Goal: Task Accomplishment & Management: Manage account settings

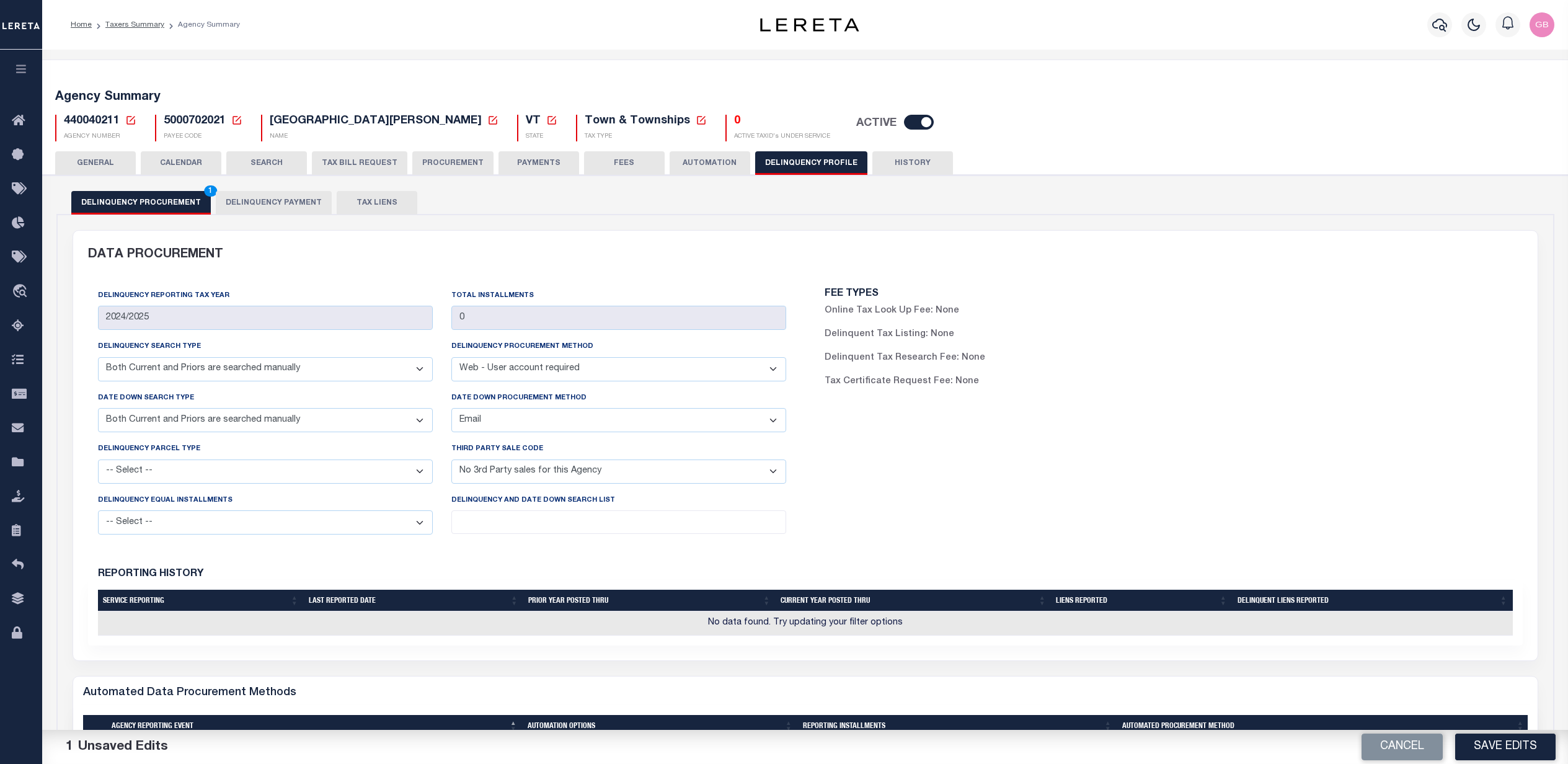
select select "CPYM"
select select "WUAR"
select select "CPYM"
select select "EMAIL"
select select "NPA"
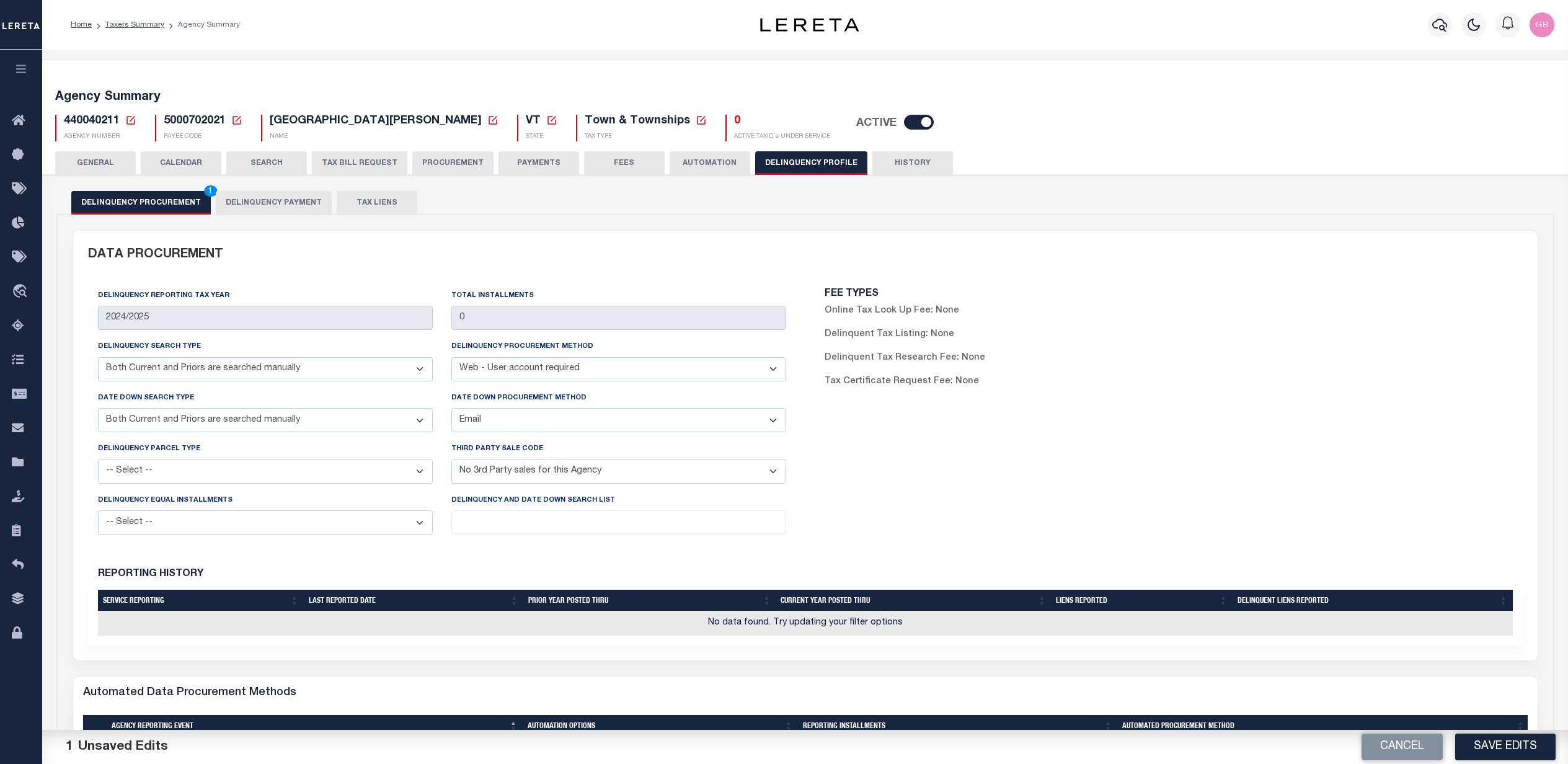
click at [134, 118] on icon at bounding box center [131, 120] width 11 height 11
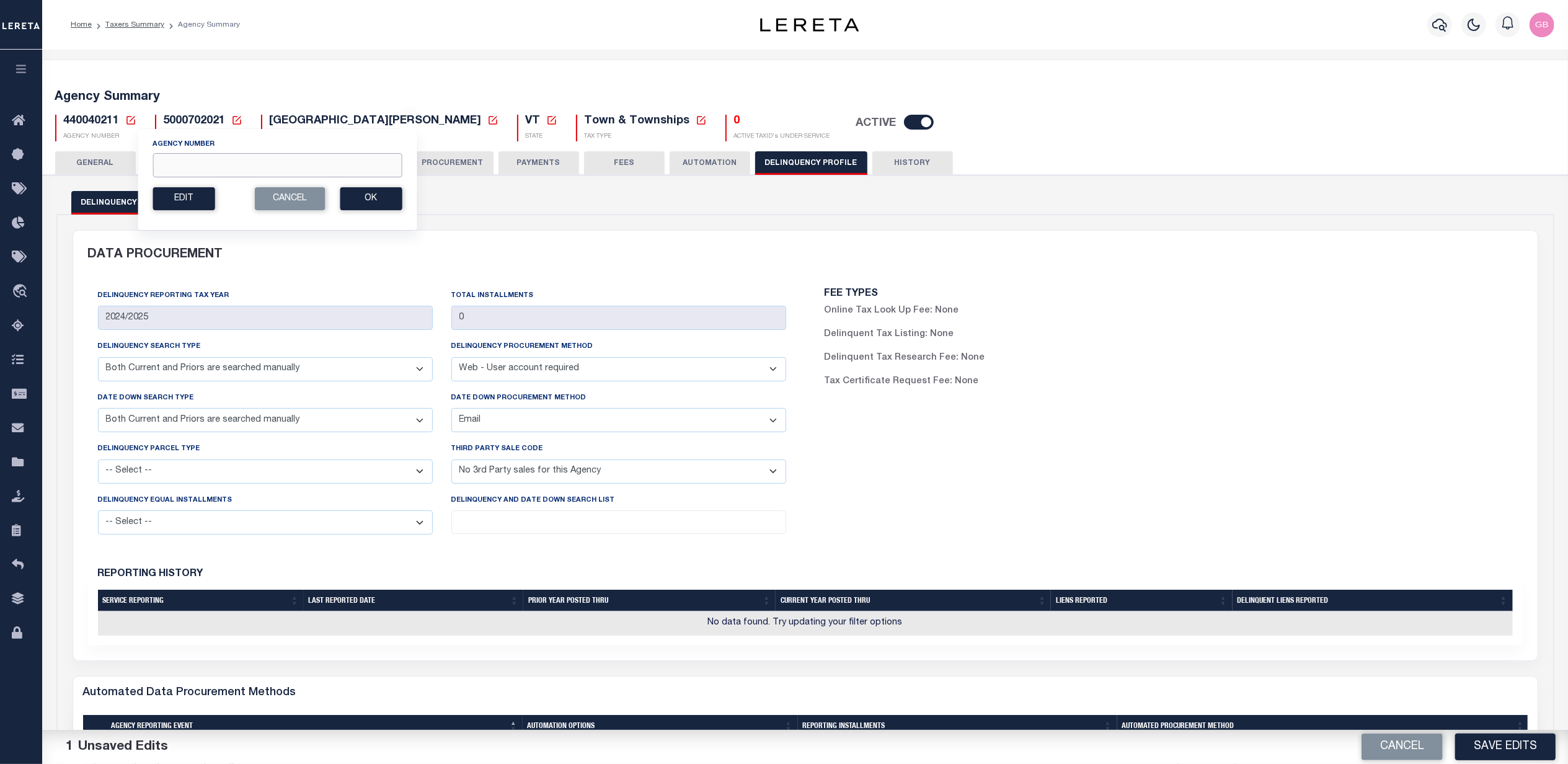
click at [273, 156] on input "Agency Number" at bounding box center [277, 165] width 249 height 25
type input "210510120"
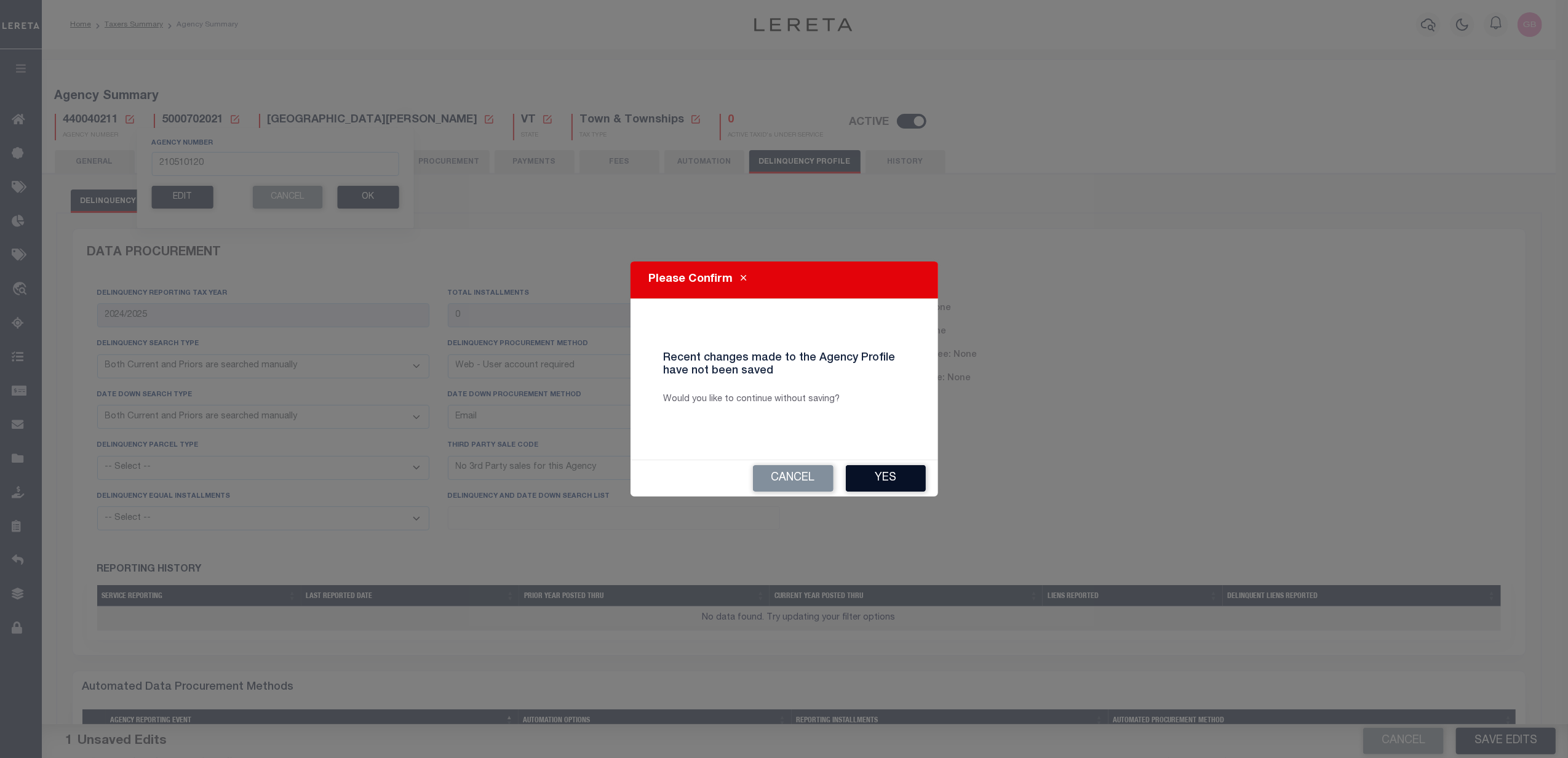
click at [896, 475] on button "Yes" at bounding box center [885, 478] width 80 height 26
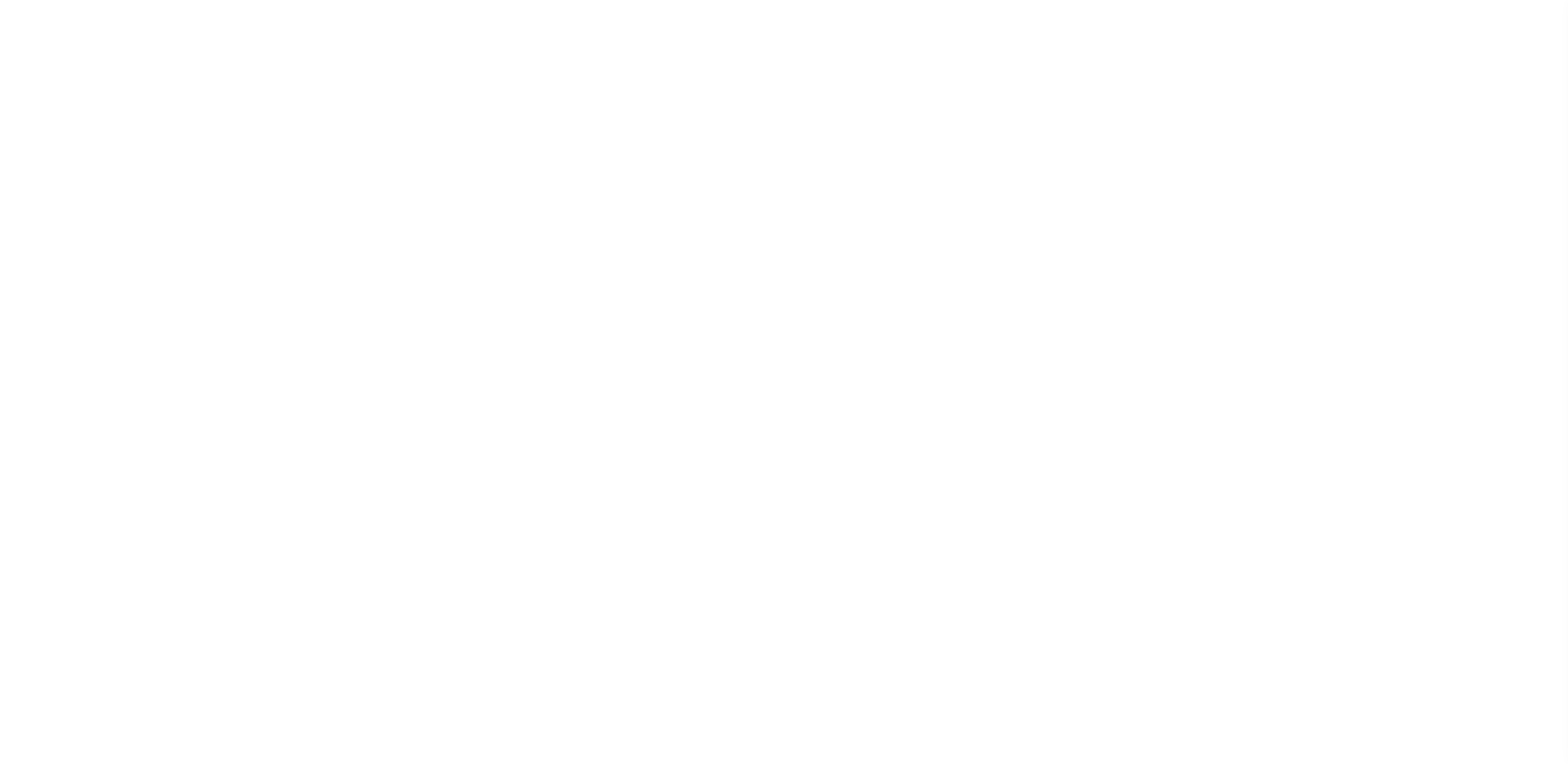
select select
checkbox input "false"
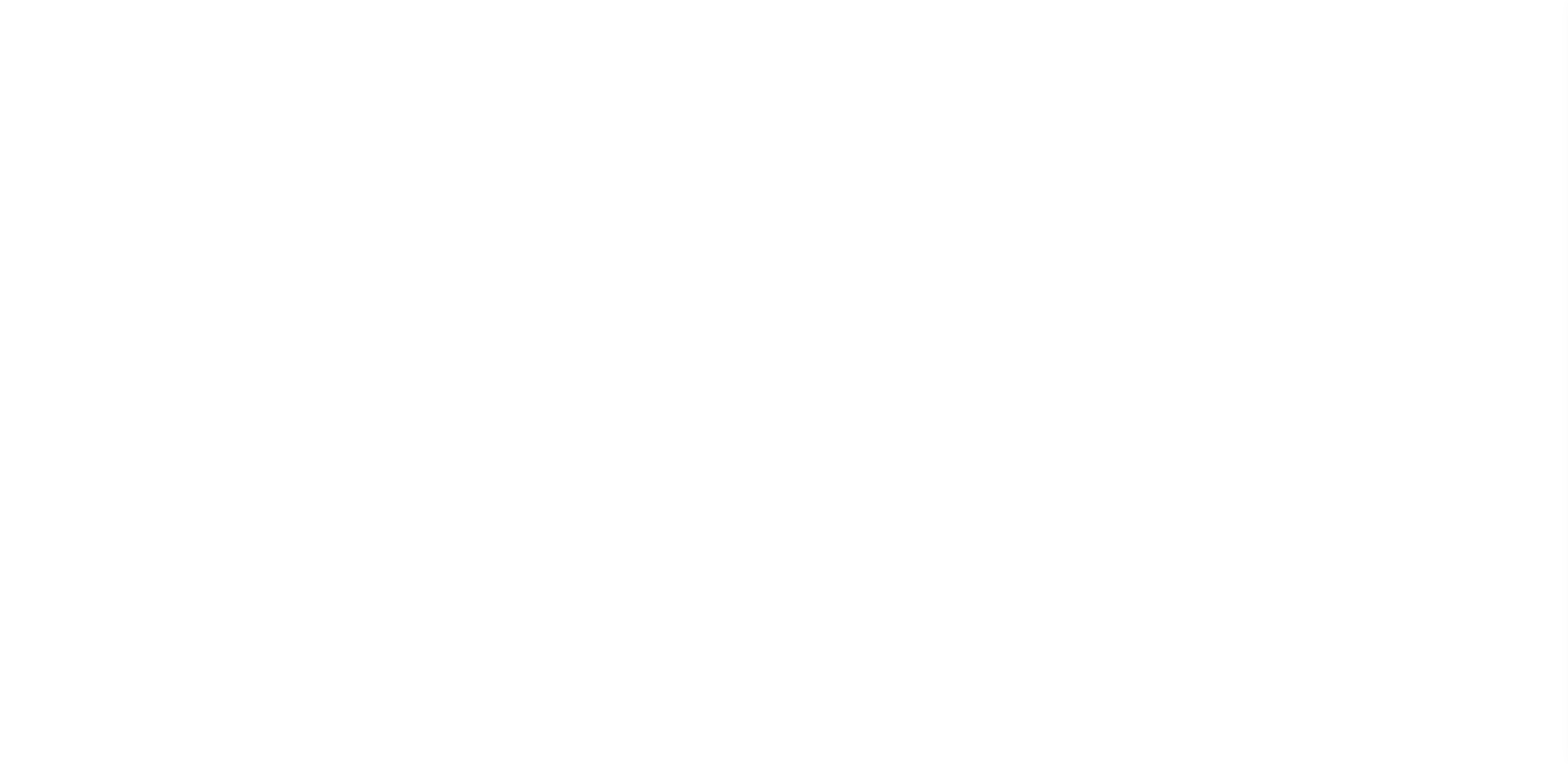
checkbox input "false"
type input "2610104000"
type input "2025/2026"
type input "3"
select select "NPA"
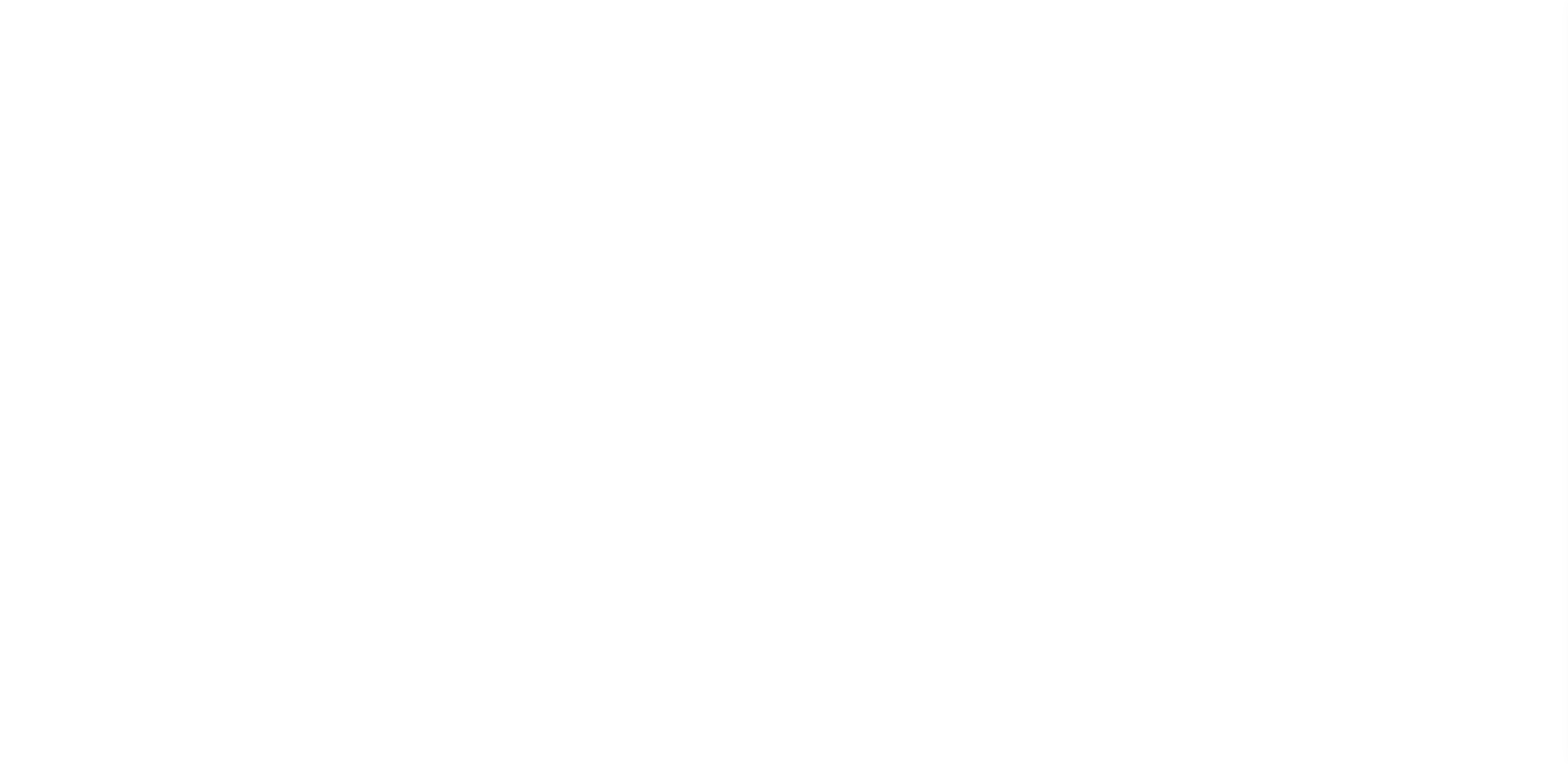
select select
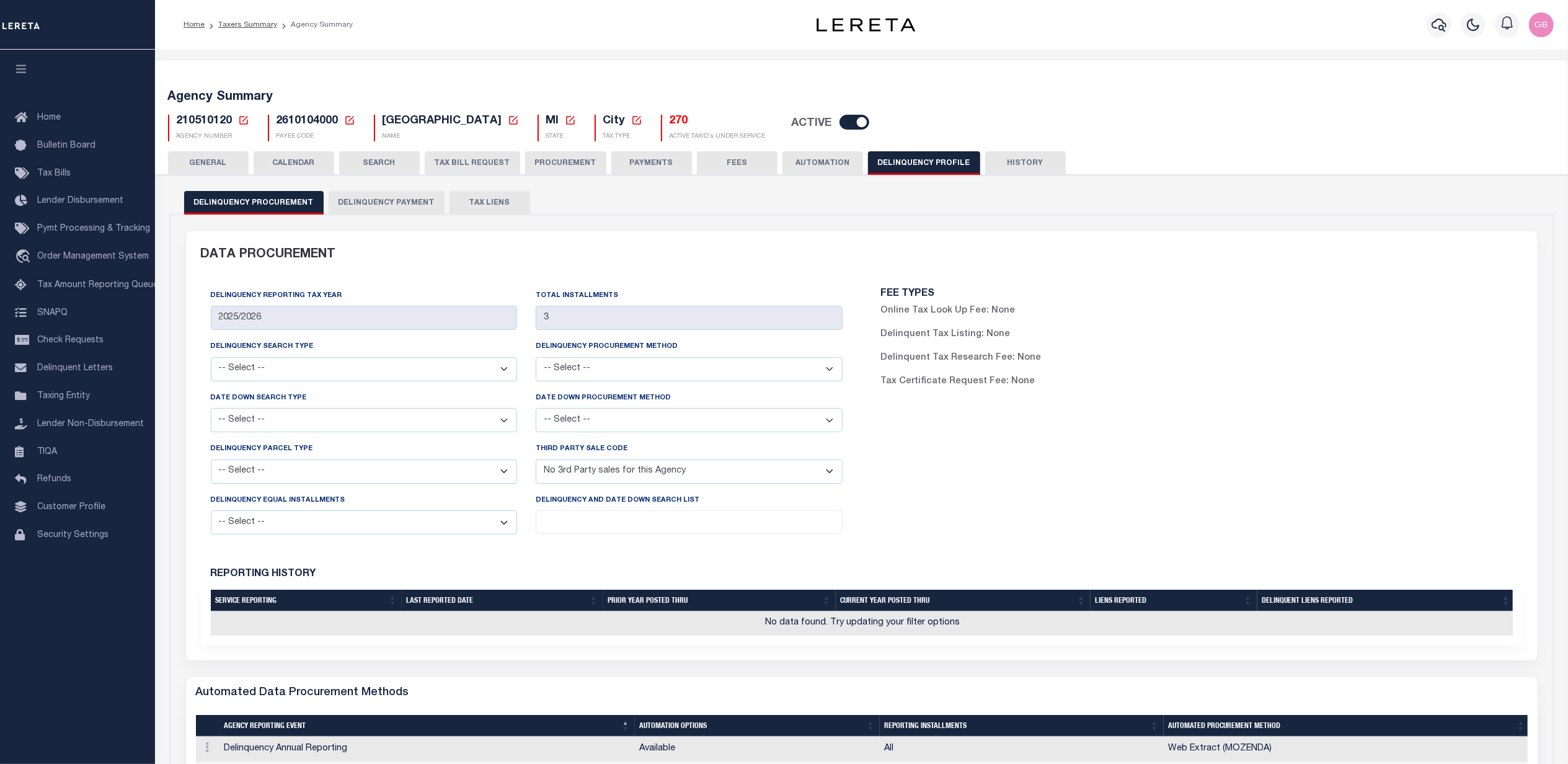
click at [217, 160] on button "GENERAL" at bounding box center [208, 163] width 81 height 24
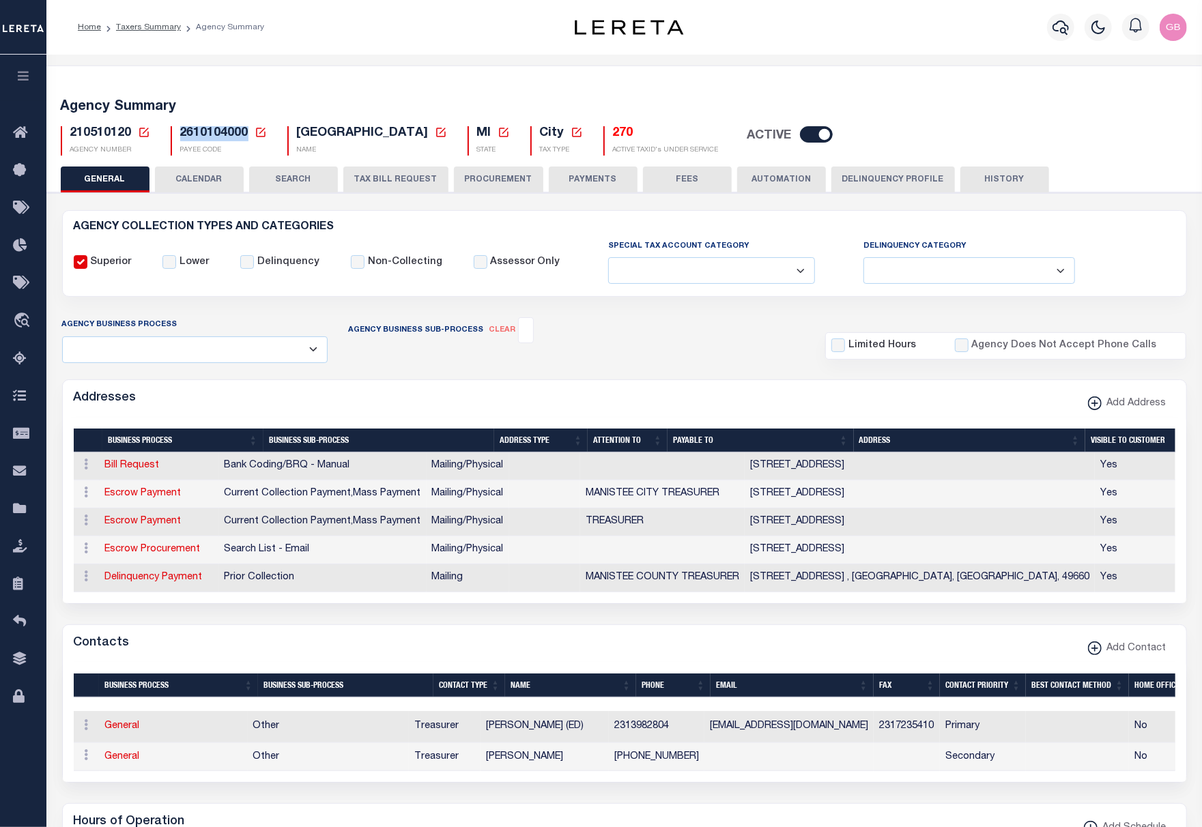
drag, startPoint x: 177, startPoint y: 134, endPoint x: 248, endPoint y: 136, distance: 71.0
click at [248, 136] on div "2610104000 Payee Code Cancel Ok PAYEE CODE" at bounding box center [219, 140] width 96 height 29
copy span "2610104000"
click at [141, 128] on icon at bounding box center [144, 133] width 10 height 10
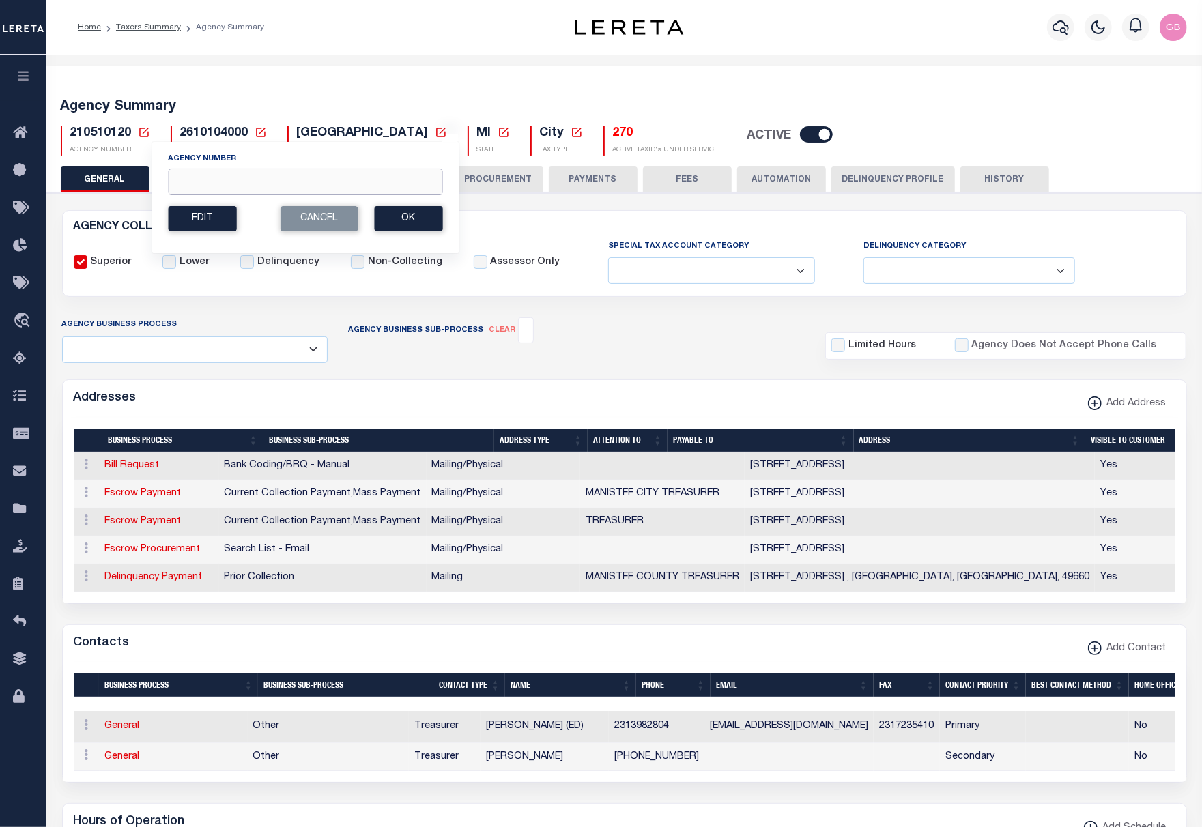
paste input "210250210"
type input "210250210"
click at [412, 220] on button "Ok" at bounding box center [408, 218] width 68 height 25
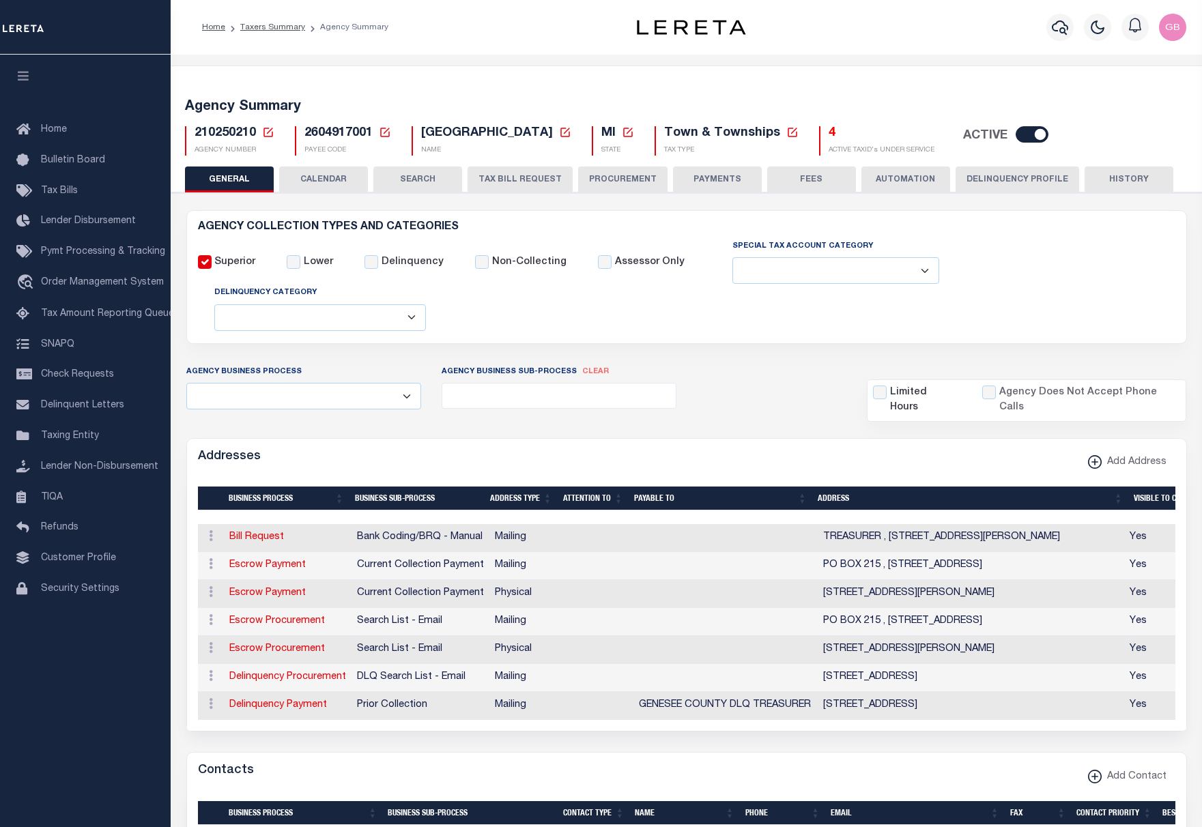
select select
drag, startPoint x: 303, startPoint y: 130, endPoint x: 366, endPoint y: 126, distance: 62.9
click at [366, 126] on div "210250210 Agency Number Edit Cancel Ok" at bounding box center [686, 135] width 1023 height 40
drag, startPoint x: 373, startPoint y: 132, endPoint x: 297, endPoint y: 132, distance: 75.1
click at [297, 132] on div "2604917001 Payee Code Cancel Ok PAYEE CODE" at bounding box center [343, 140] width 96 height 29
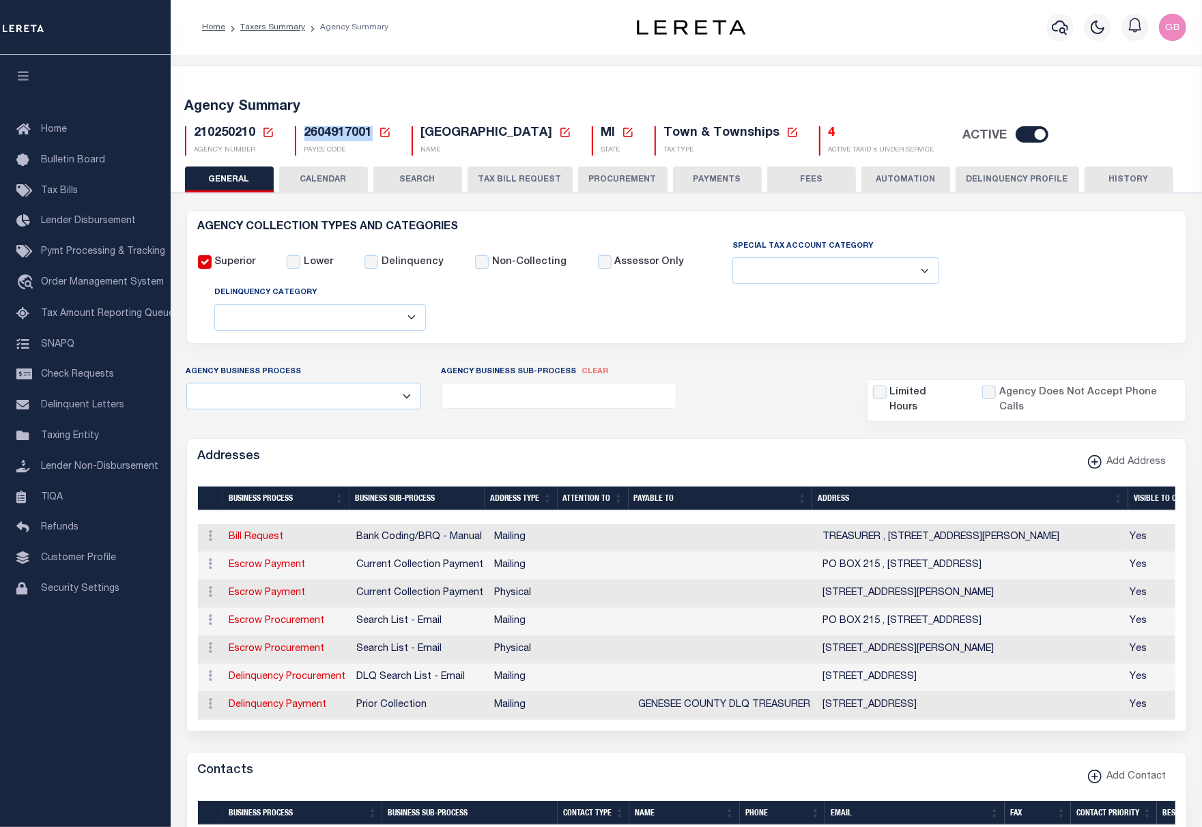
copy span "2604917001"
click at [269, 128] on icon at bounding box center [268, 132] width 12 height 12
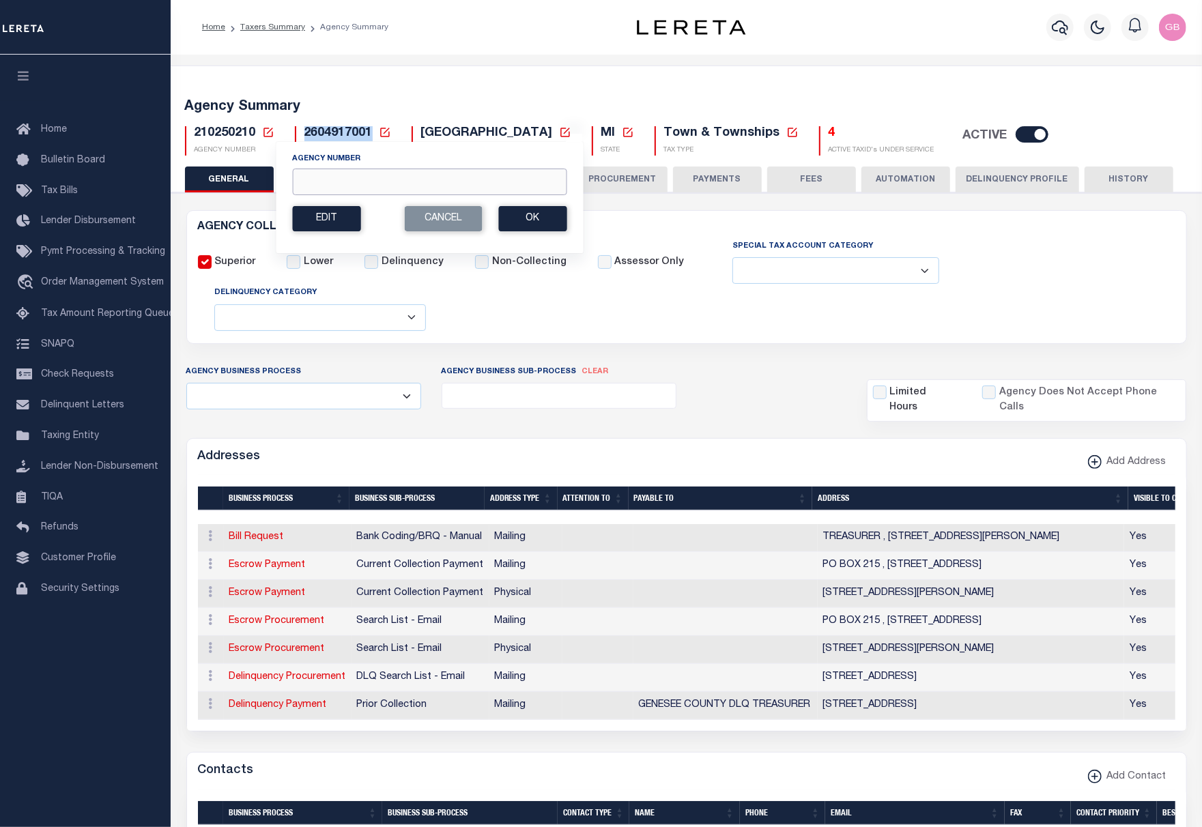
drag, startPoint x: 366, startPoint y: 192, endPoint x: 1144, endPoint y: 106, distance: 782.6
click at [367, 192] on input "Agency Number" at bounding box center [429, 182] width 274 height 27
type input "210"
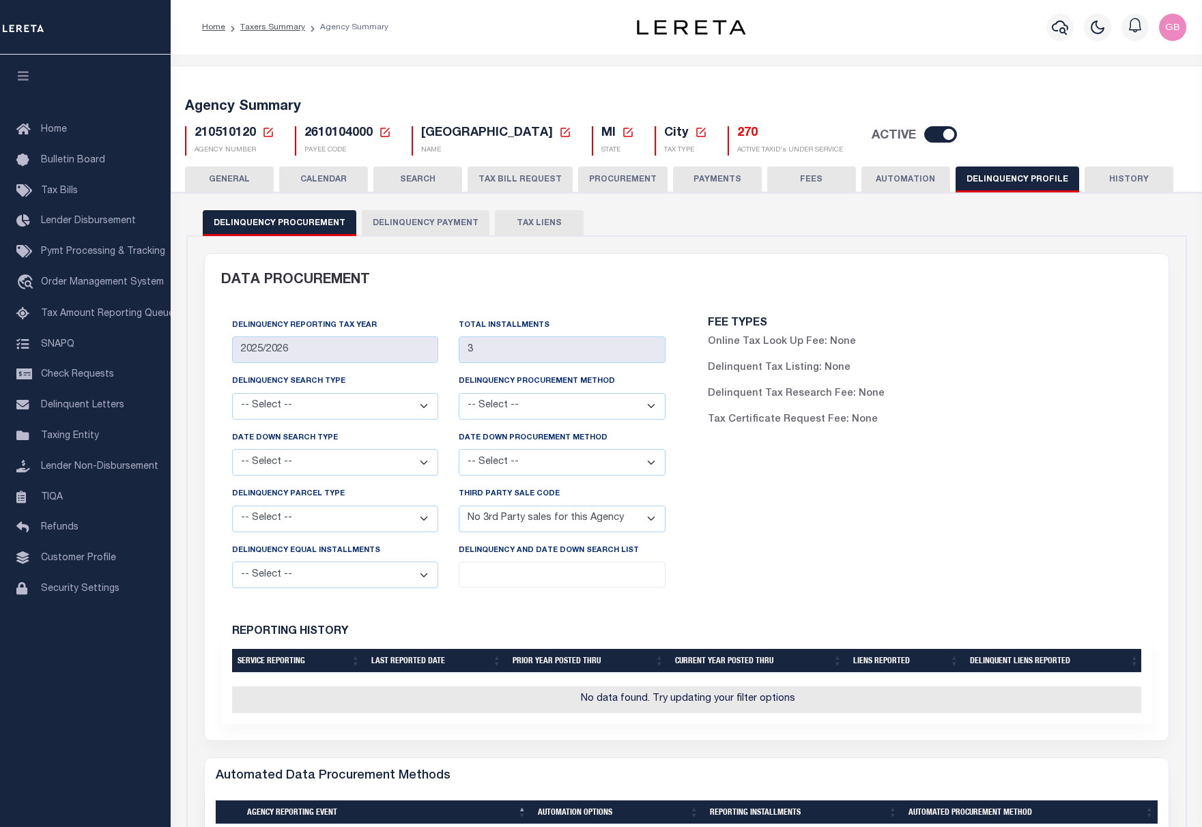
select select "NPA"
drag, startPoint x: 247, startPoint y: 175, endPoint x: 478, endPoint y: 115, distance: 238.1
click at [247, 175] on button "GENERAL" at bounding box center [229, 179] width 89 height 26
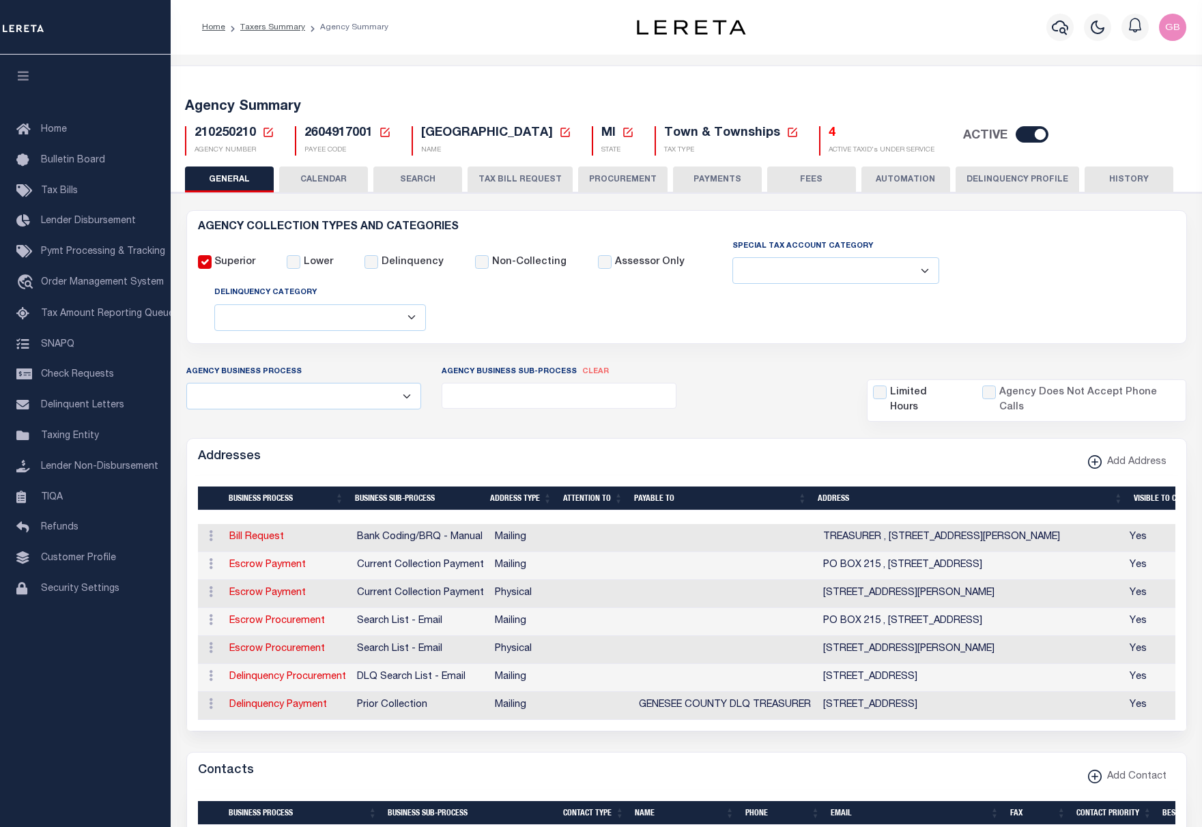
select select
drag, startPoint x: 369, startPoint y: 132, endPoint x: 297, endPoint y: 138, distance: 71.8
click at [297, 138] on div "2604917001 Payee Code Cancel Ok PAYEE CODE" at bounding box center [343, 140] width 96 height 29
copy span "2604917001"
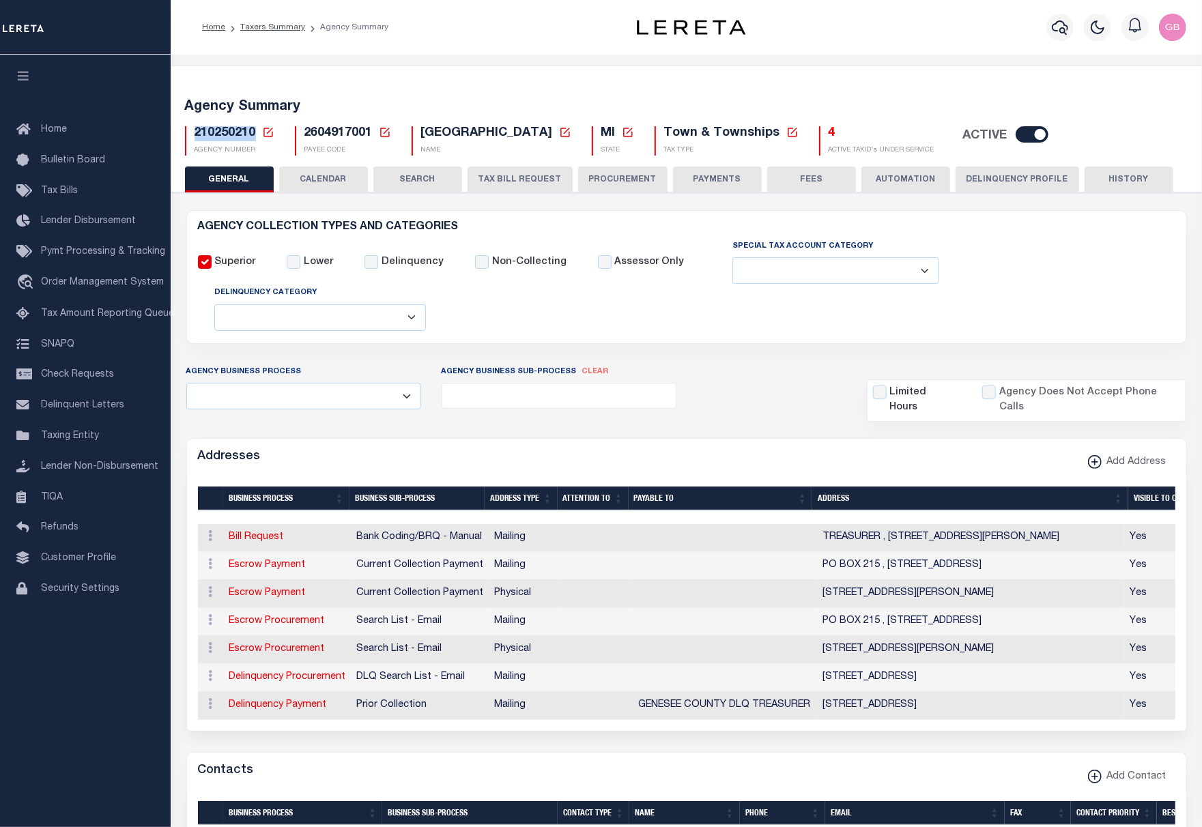
drag, startPoint x: 254, startPoint y: 131, endPoint x: 178, endPoint y: 140, distance: 76.9
click at [178, 140] on div "210250210 Agency Number 210 Edit Cancel Ok New Agency Number Cancel Ok AGENCY N…" at bounding box center [230, 140] width 110 height 29
copy span "210250210"
drag, startPoint x: 372, startPoint y: 131, endPoint x: 291, endPoint y: 132, distance: 81.2
click at [291, 132] on div "2604917001 Payee Code Cancel Ok PAYEE CODE" at bounding box center [343, 140] width 117 height 29
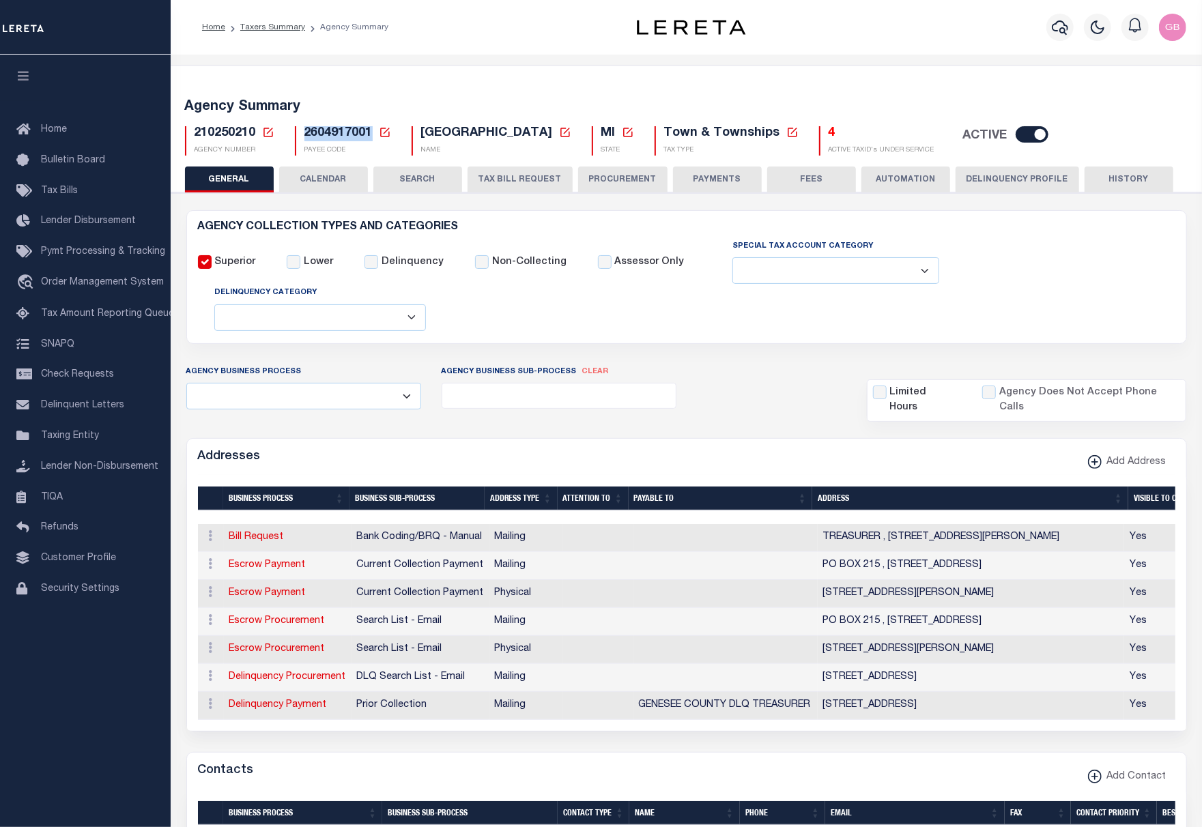
copy span "2604917001"
drag, startPoint x: 265, startPoint y: 132, endPoint x: 270, endPoint y: 113, distance: 19.2
click at [265, 132] on icon at bounding box center [268, 132] width 12 height 12
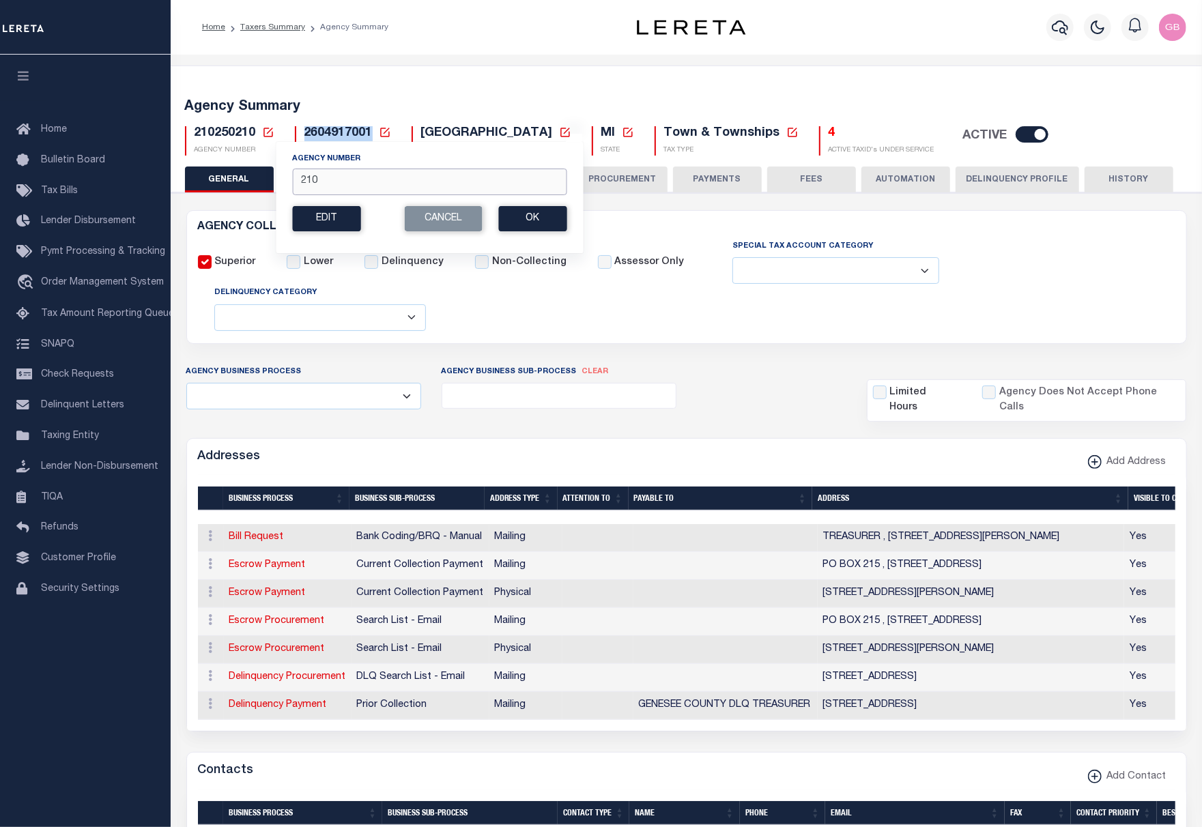
drag, startPoint x: 358, startPoint y: 184, endPoint x: 262, endPoint y: 184, distance: 95.5
click at [262, 184] on div "Agency Summary 210250210 Agency Number 210 Edit Cancel Ok Cancel" at bounding box center [686, 820] width 1037 height 1509
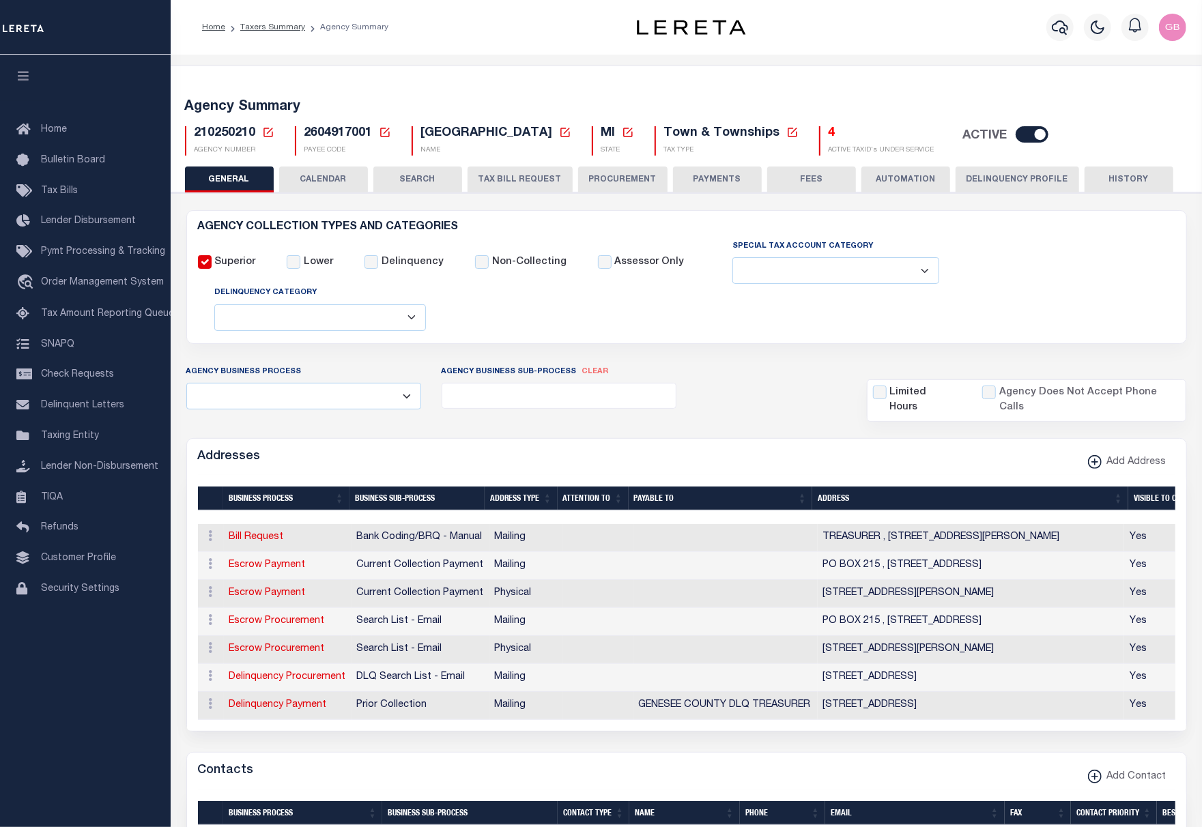
drag, startPoint x: 265, startPoint y: 131, endPoint x: 265, endPoint y: 139, distance: 8.2
click at [265, 131] on icon at bounding box center [268, 132] width 12 height 12
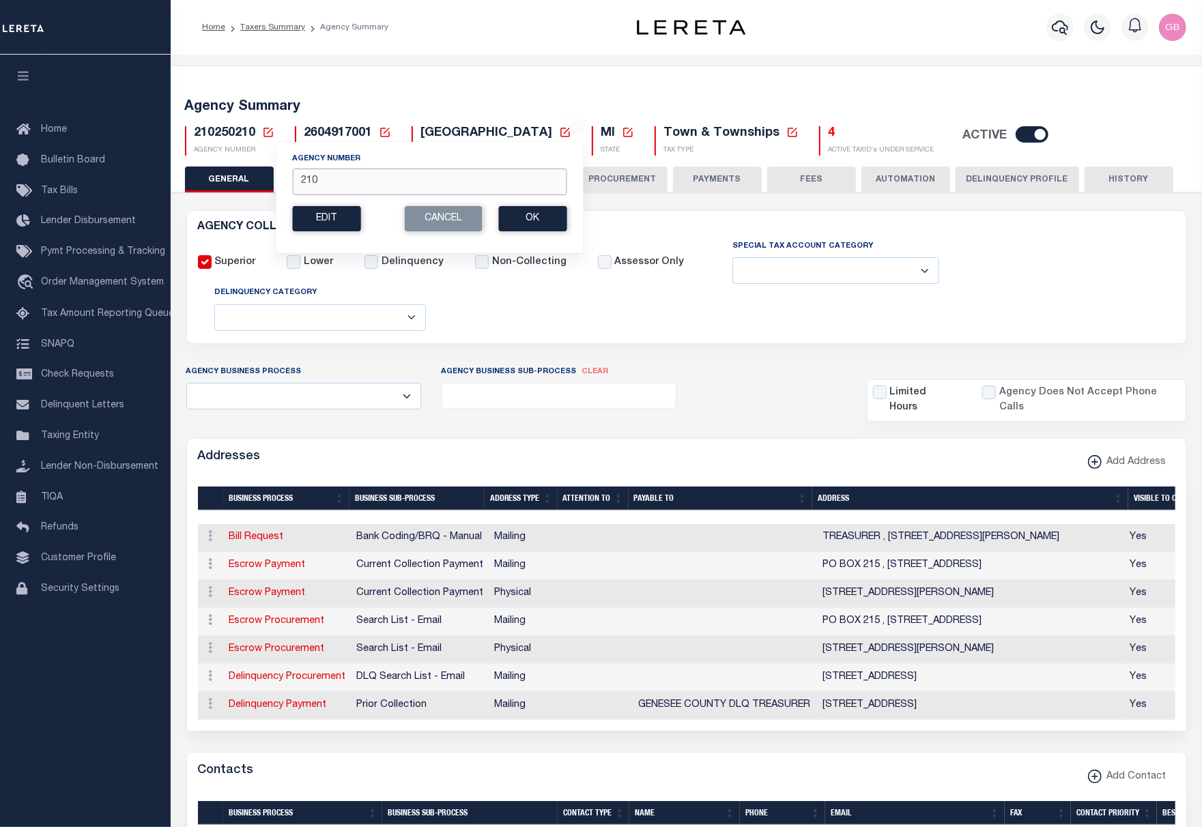
drag, startPoint x: 323, startPoint y: 186, endPoint x: 274, endPoint y: 186, distance: 49.8
click at [274, 186] on div "Agency Summary 210250210 Agency Number 210 Edit Cancel Ok Cancel" at bounding box center [686, 820] width 1037 height 1509
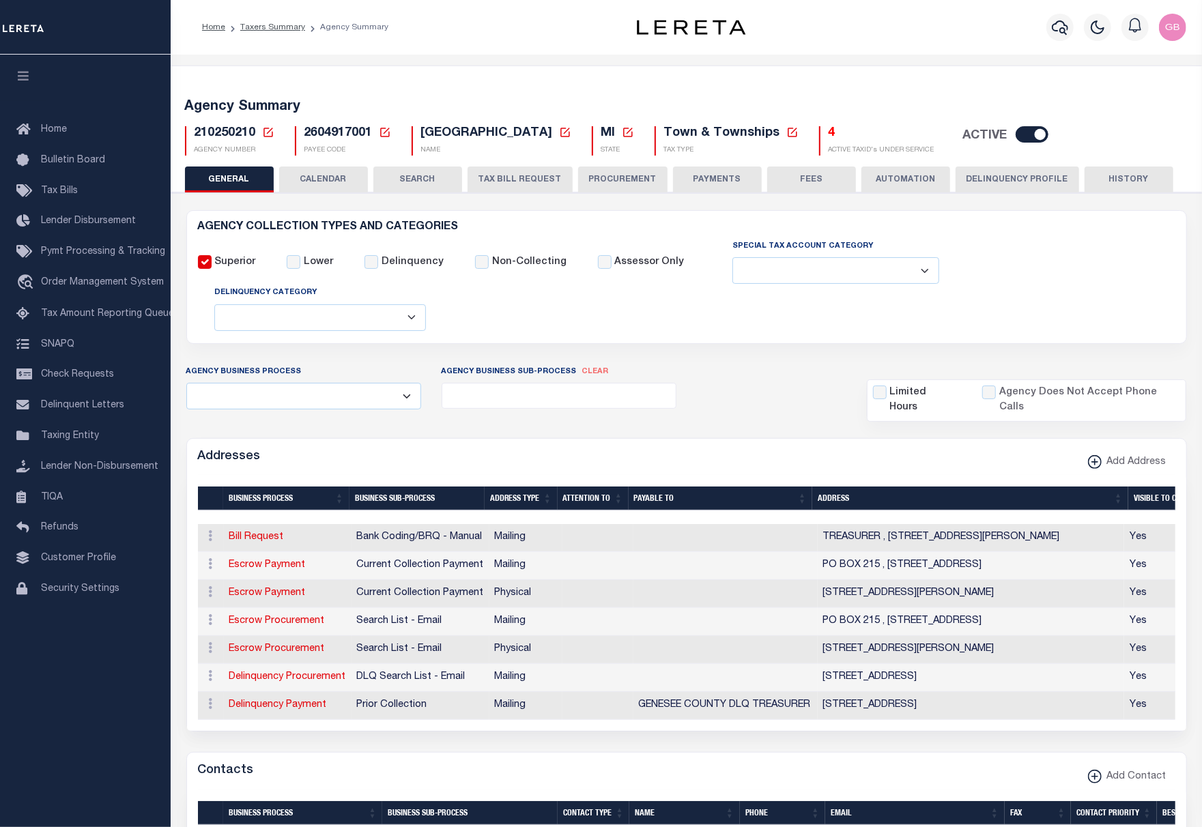
click at [265, 126] on icon at bounding box center [268, 132] width 12 height 12
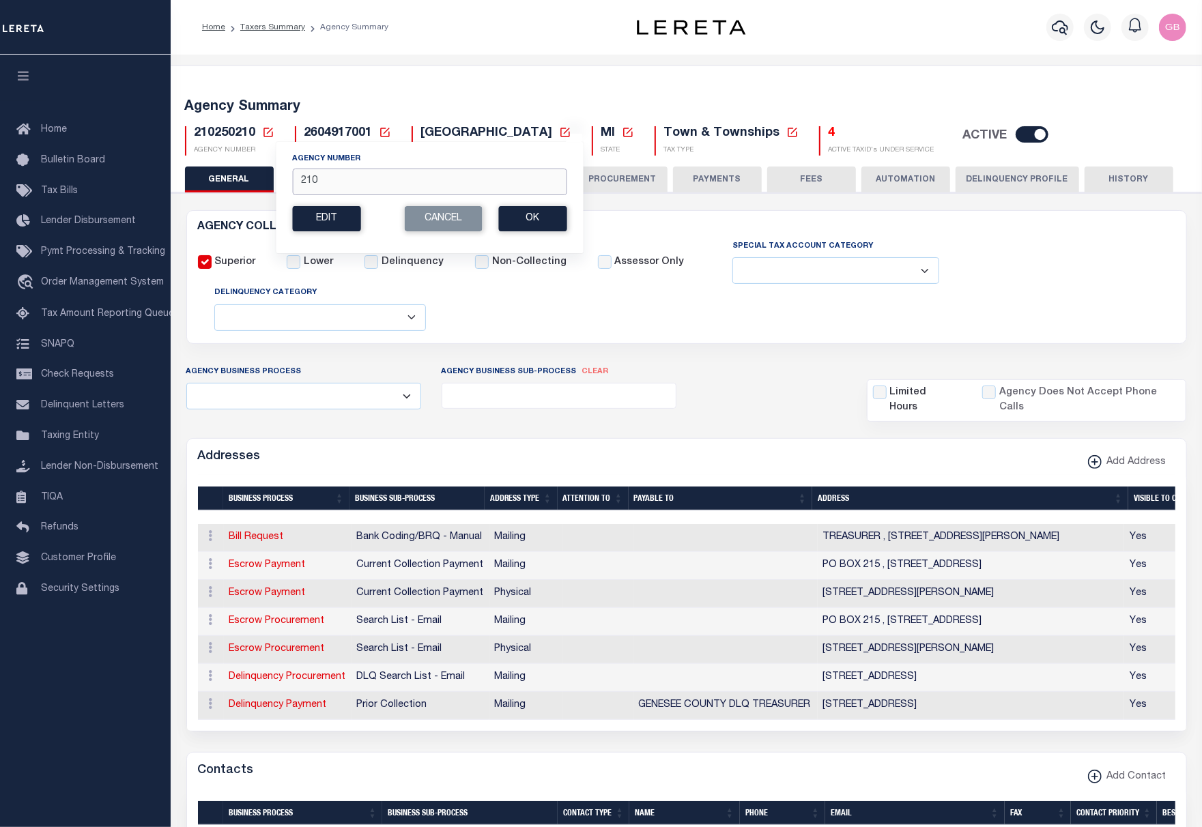
click at [366, 184] on input "210" at bounding box center [429, 182] width 274 height 27
type input "2"
type input "060060214"
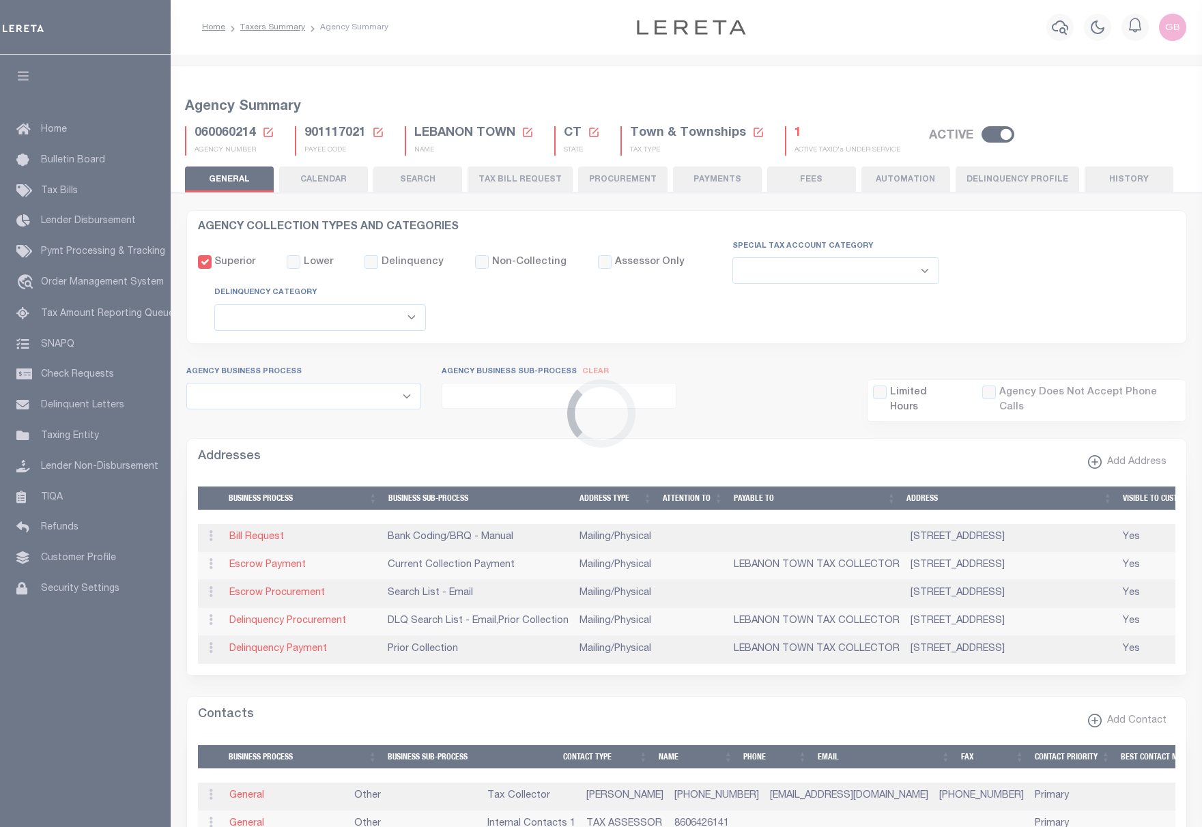
select select
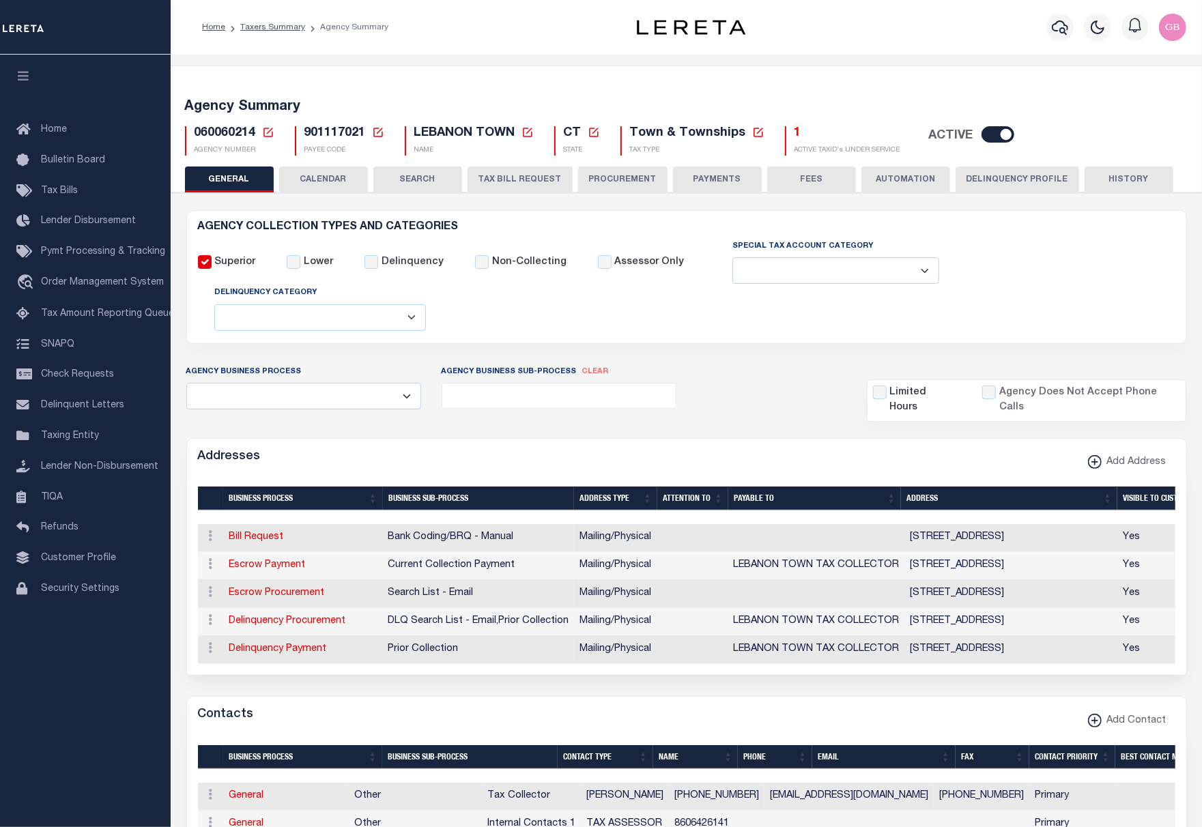
drag, startPoint x: 266, startPoint y: 136, endPoint x: 420, endPoint y: 162, distance: 156.3
click at [266, 136] on icon at bounding box center [268, 133] width 10 height 10
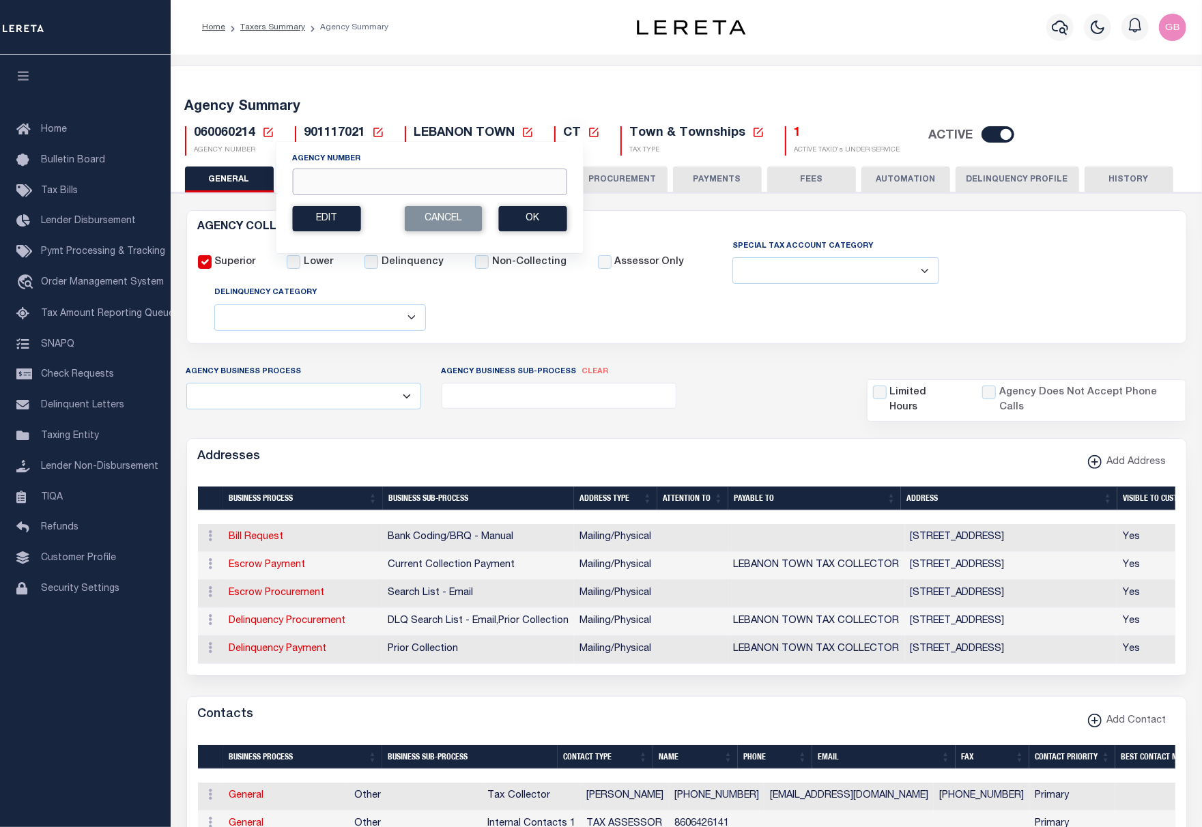
drag, startPoint x: 478, startPoint y: 180, endPoint x: 494, endPoint y: 177, distance: 16.6
click at [478, 181] on input "Agency Number" at bounding box center [429, 182] width 274 height 27
type input "310040645"
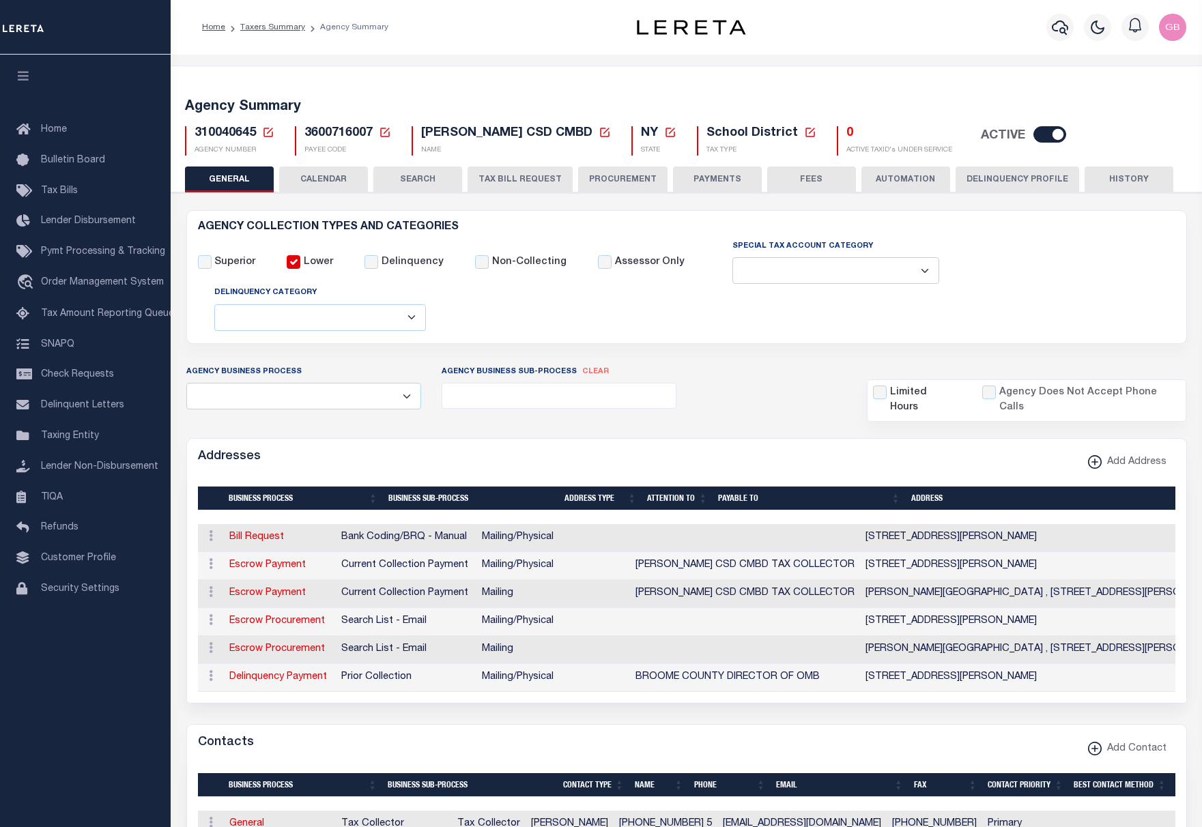
select select
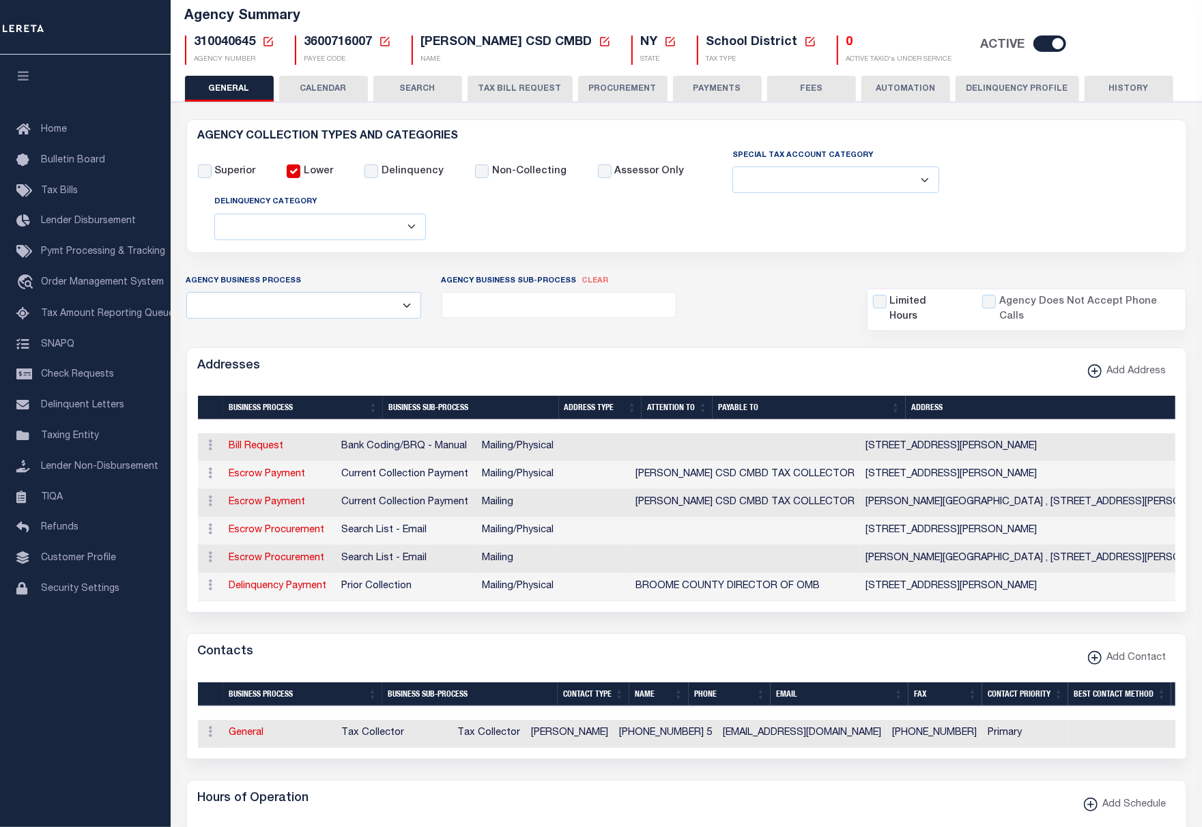
click at [563, 306] on ul at bounding box center [558, 302] width 233 height 18
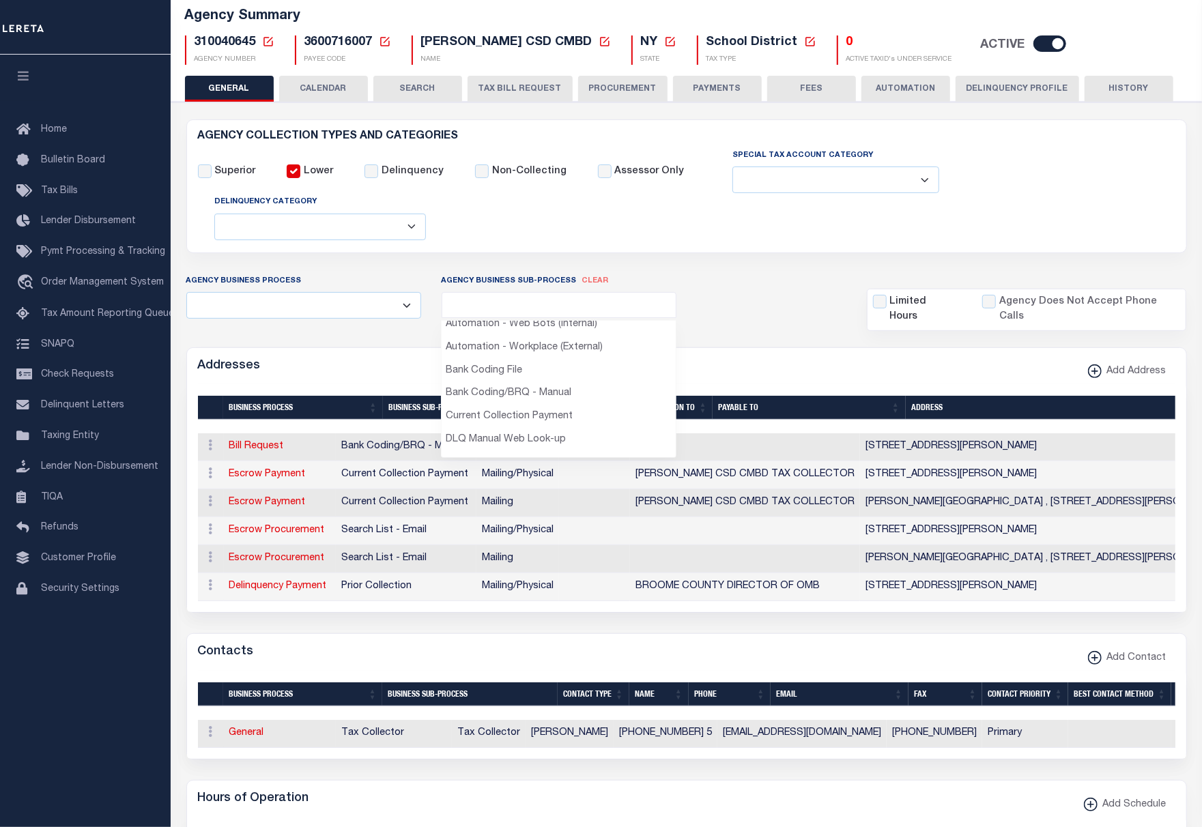
scroll to position [220, 0]
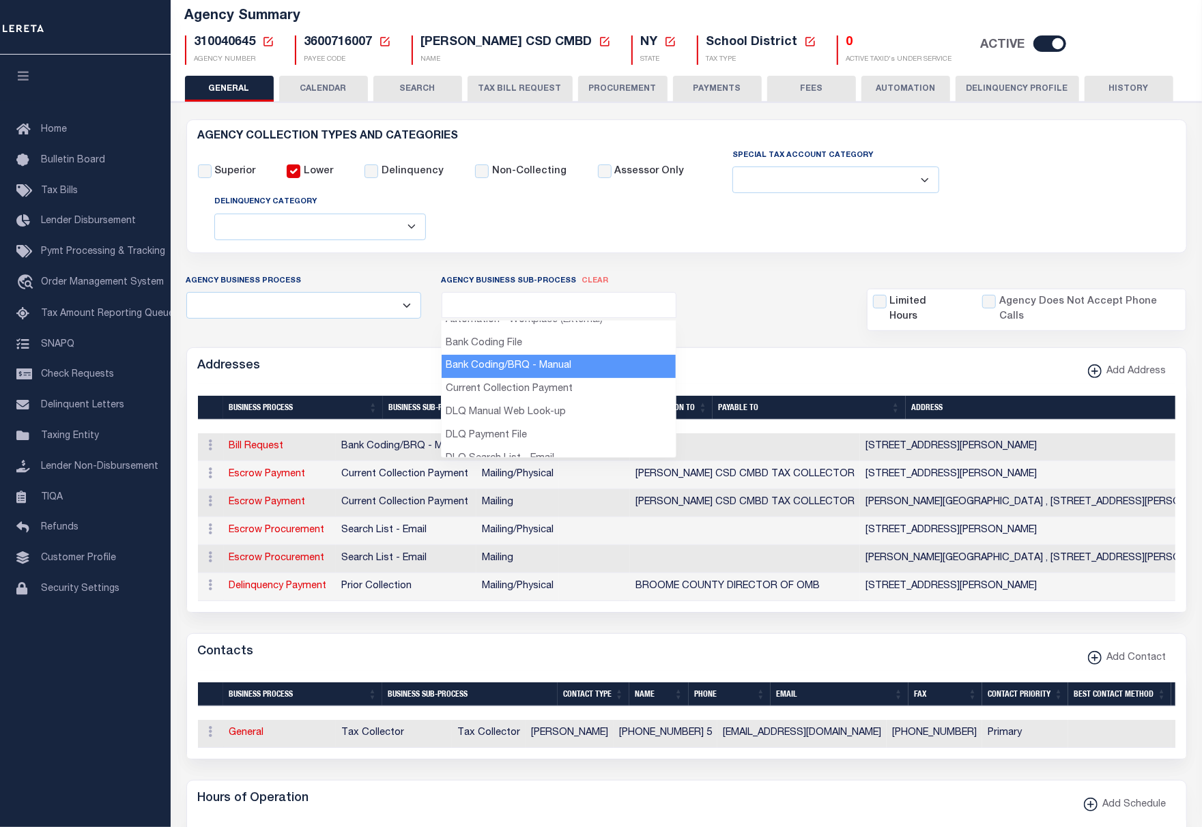
click at [794, 291] on div "Agency Business Process Automation Bill Request Delinquency Payment Delinquency…" at bounding box center [686, 302] width 1021 height 57
